Goal: Transaction & Acquisition: Purchase product/service

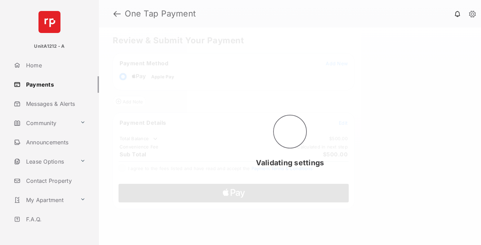
click at [337, 63] on span "Add New" at bounding box center [337, 63] width 22 height 6
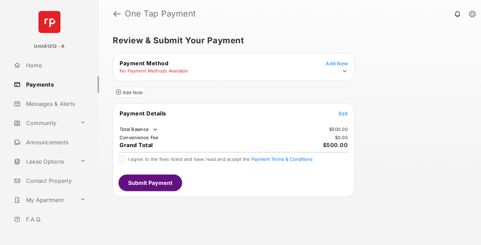
click at [345, 71] on icon at bounding box center [345, 71] width 6 height 6
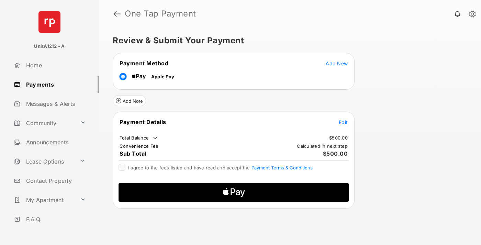
click at [343, 122] on span "Edit" at bounding box center [343, 122] width 9 height 6
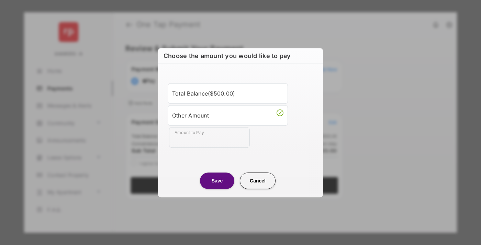
click at [228, 115] on div "Other Amount" at bounding box center [227, 116] width 111 height 12
type input "***"
click at [217, 180] on button "Save" at bounding box center [217, 181] width 34 height 16
